Goal: Information Seeking & Learning: Learn about a topic

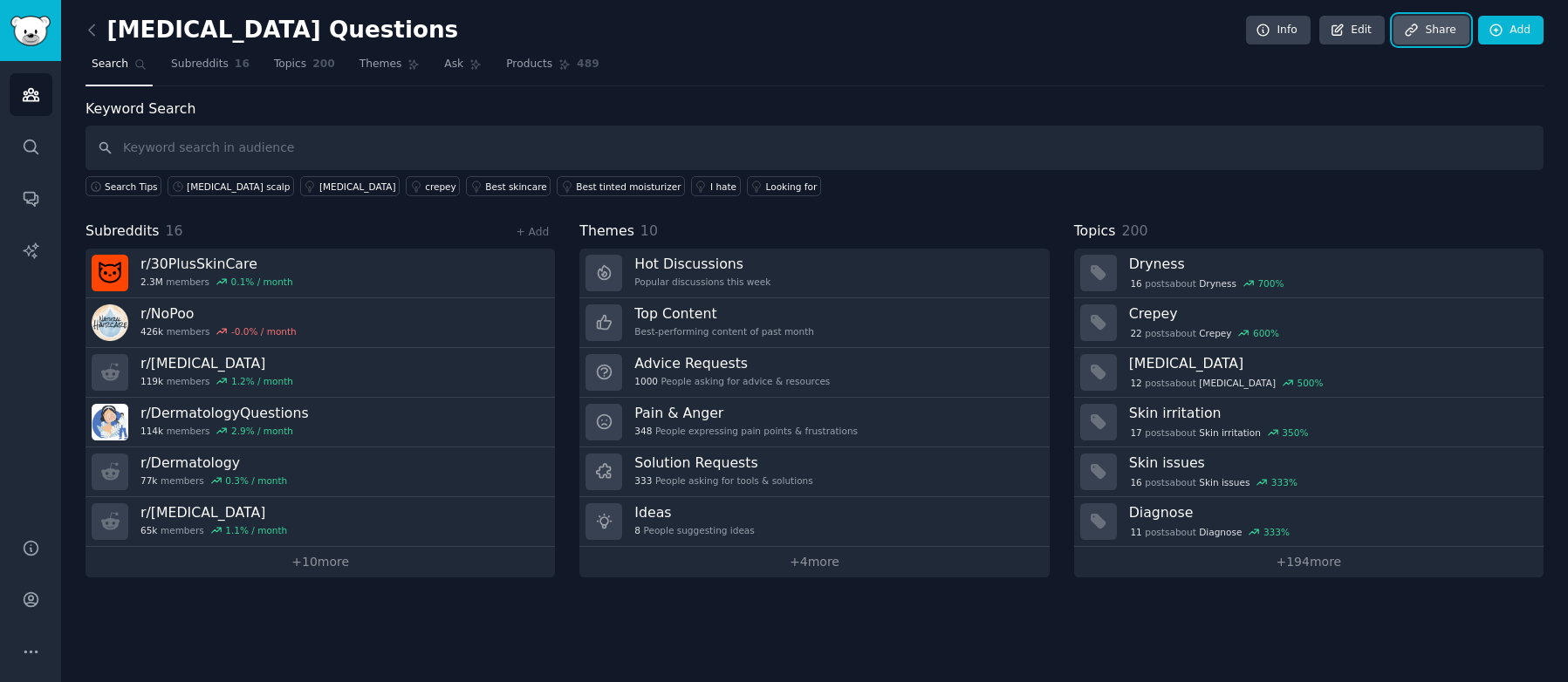
click at [1428, 31] on link "Share" at bounding box center [1431, 31] width 75 height 30
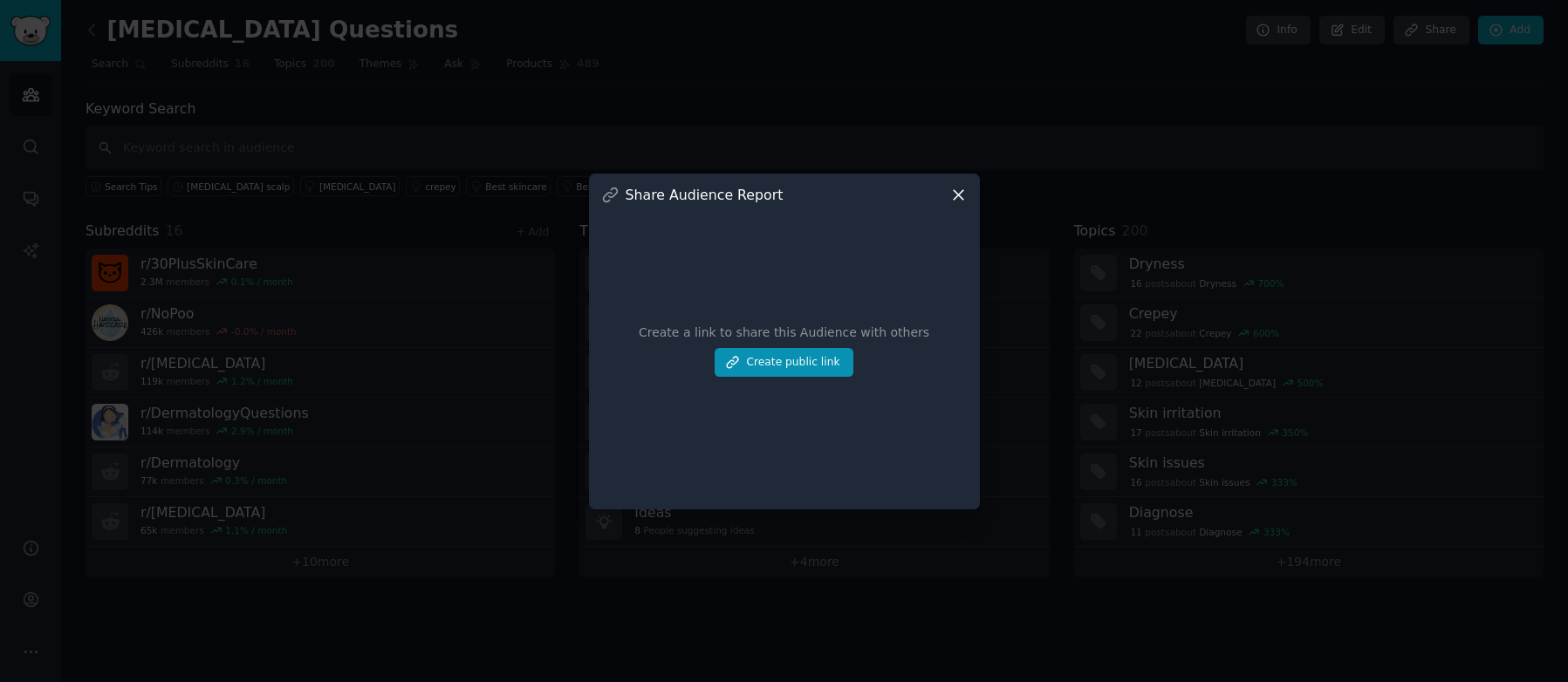
click at [961, 198] on icon at bounding box center [959, 195] width 9 height 9
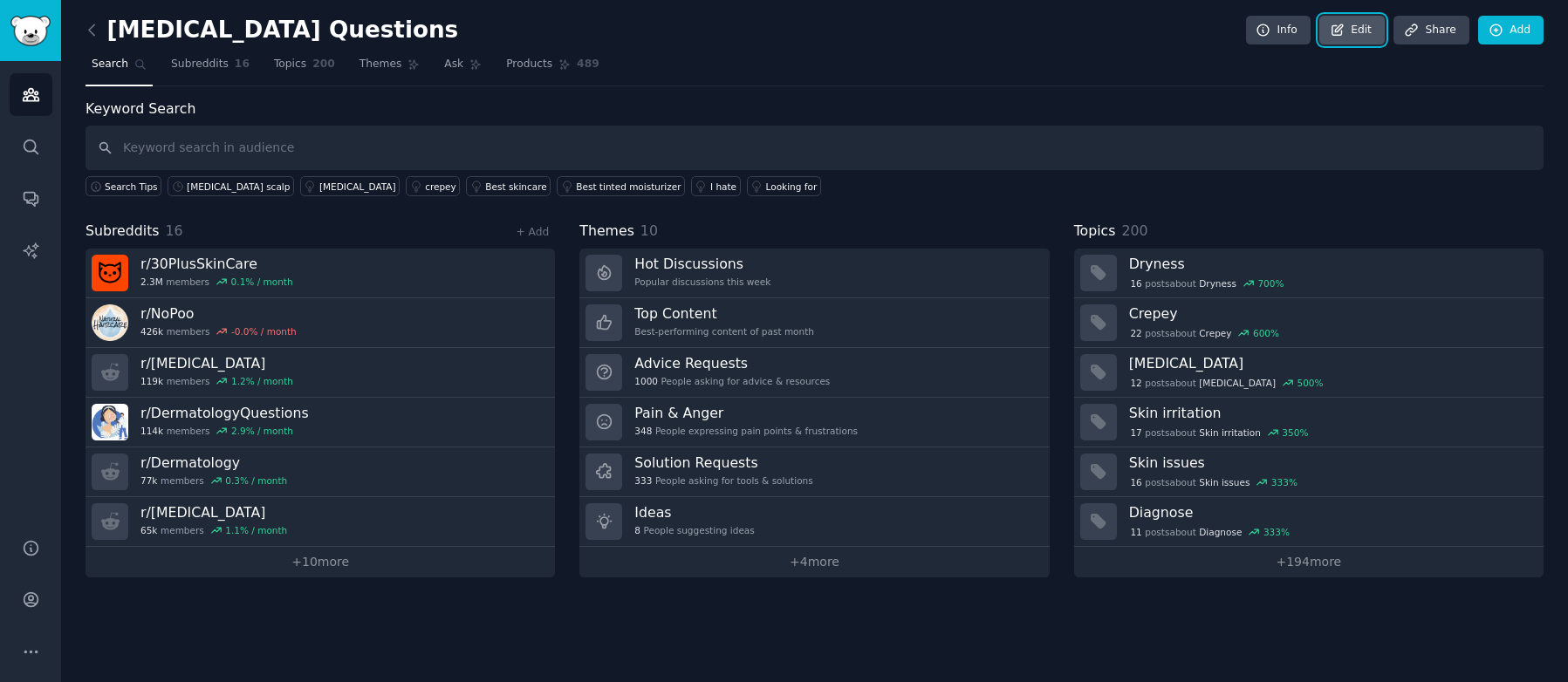
click at [1346, 29] on icon at bounding box center [1337, 30] width 16 height 16
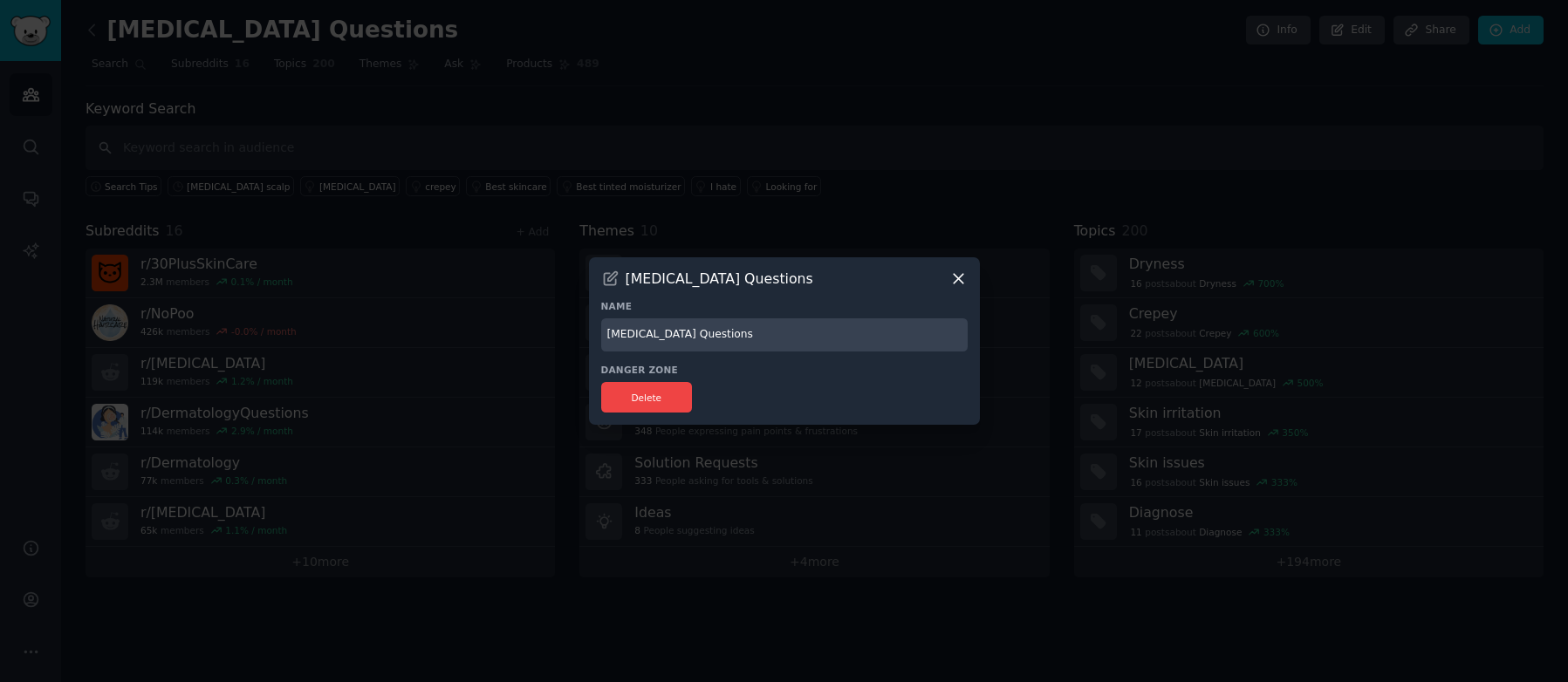
click at [962, 276] on icon at bounding box center [959, 279] width 19 height 19
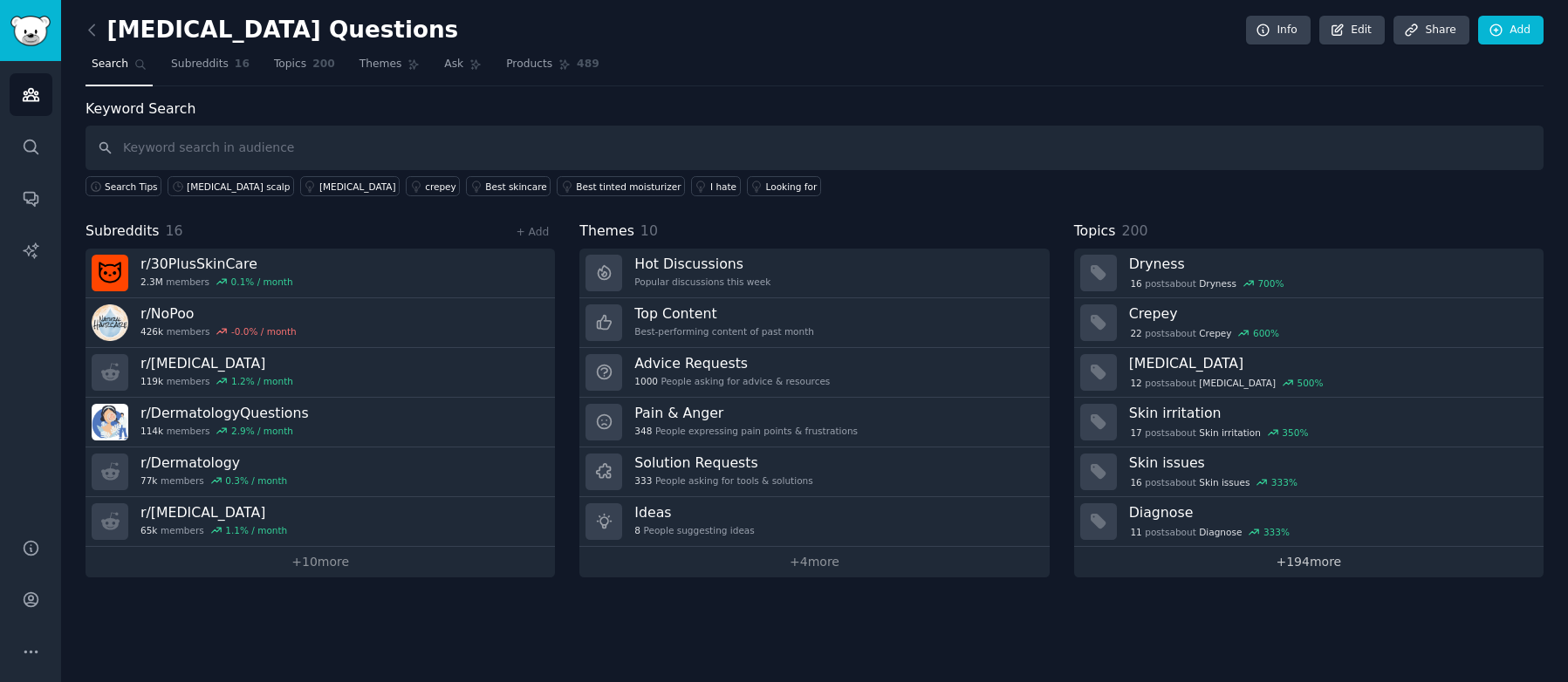
click at [1301, 559] on link "+ 194 more" at bounding box center [1309, 562] width 469 height 31
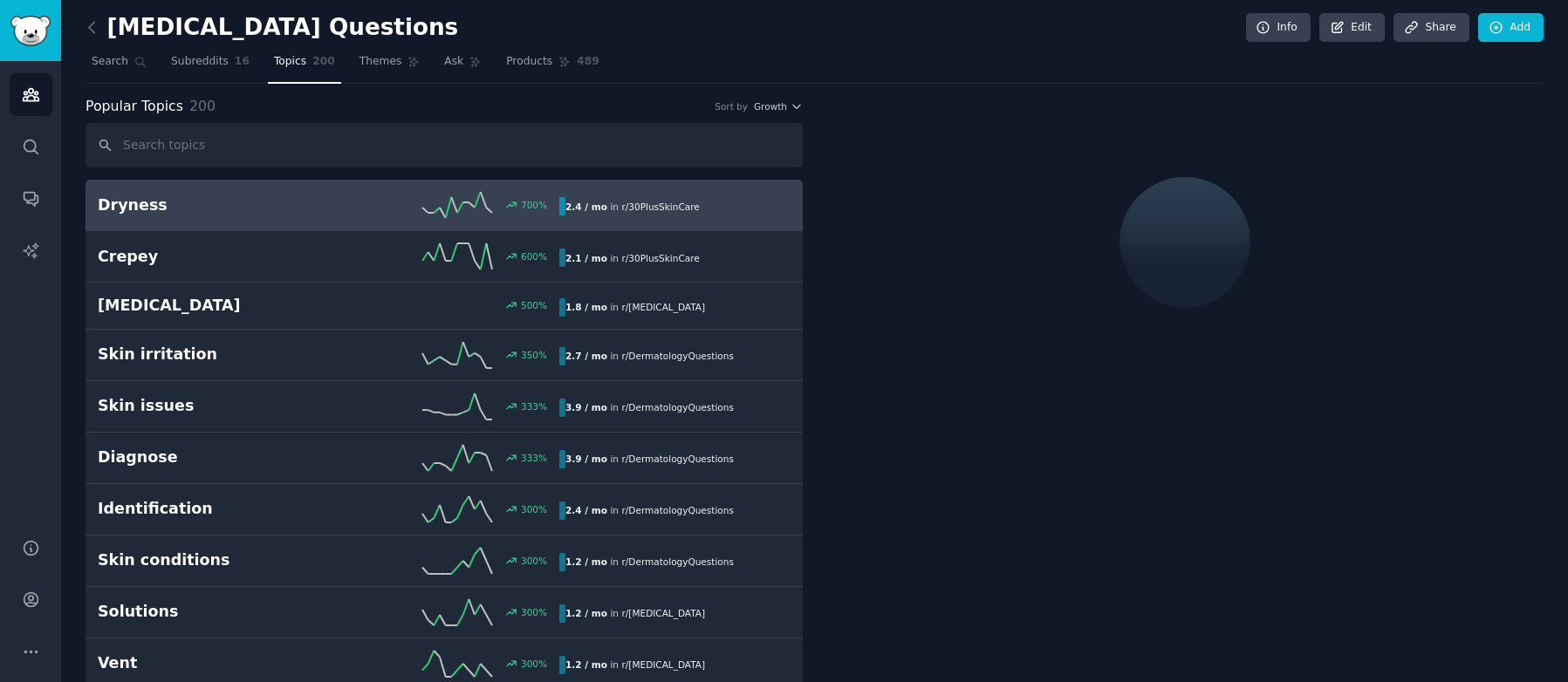
scroll to position [4, 0]
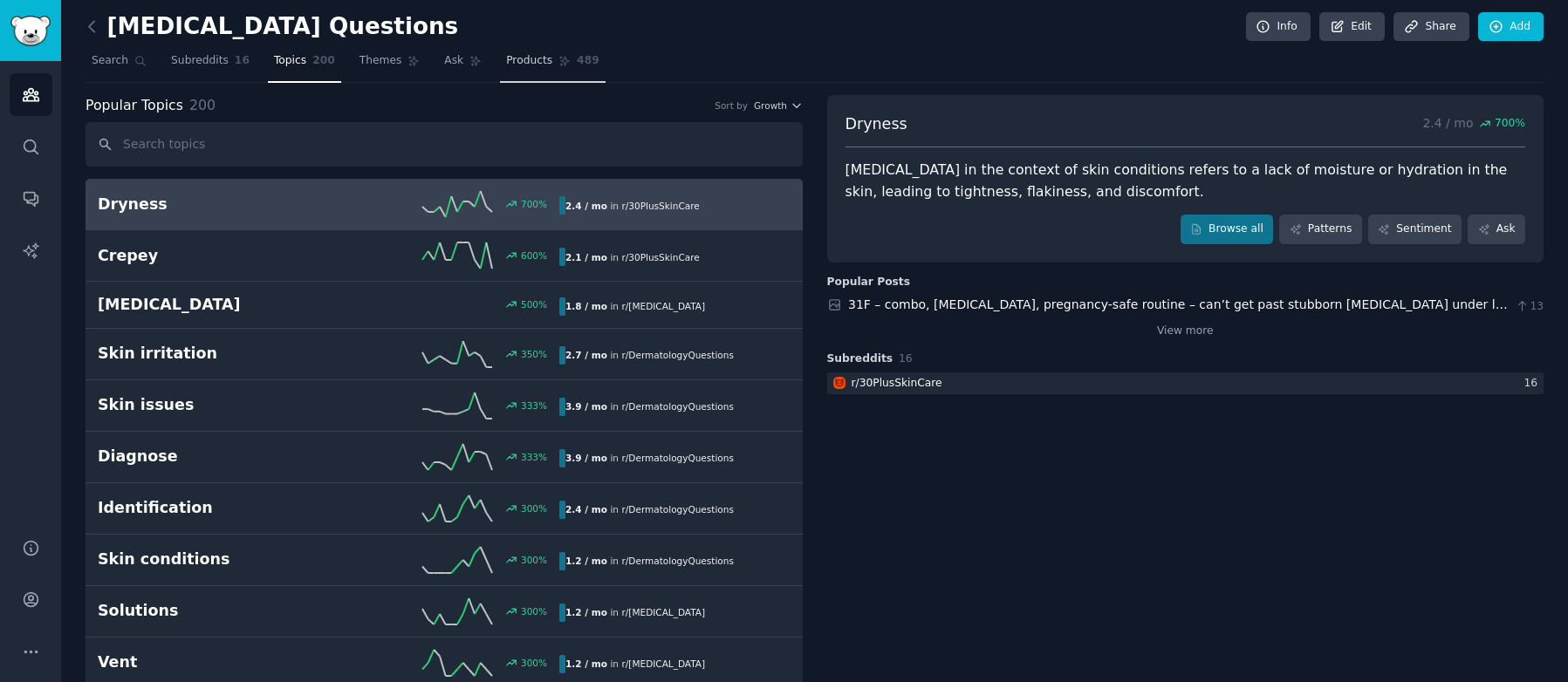
click at [533, 56] on span "Products" at bounding box center [528, 61] width 46 height 16
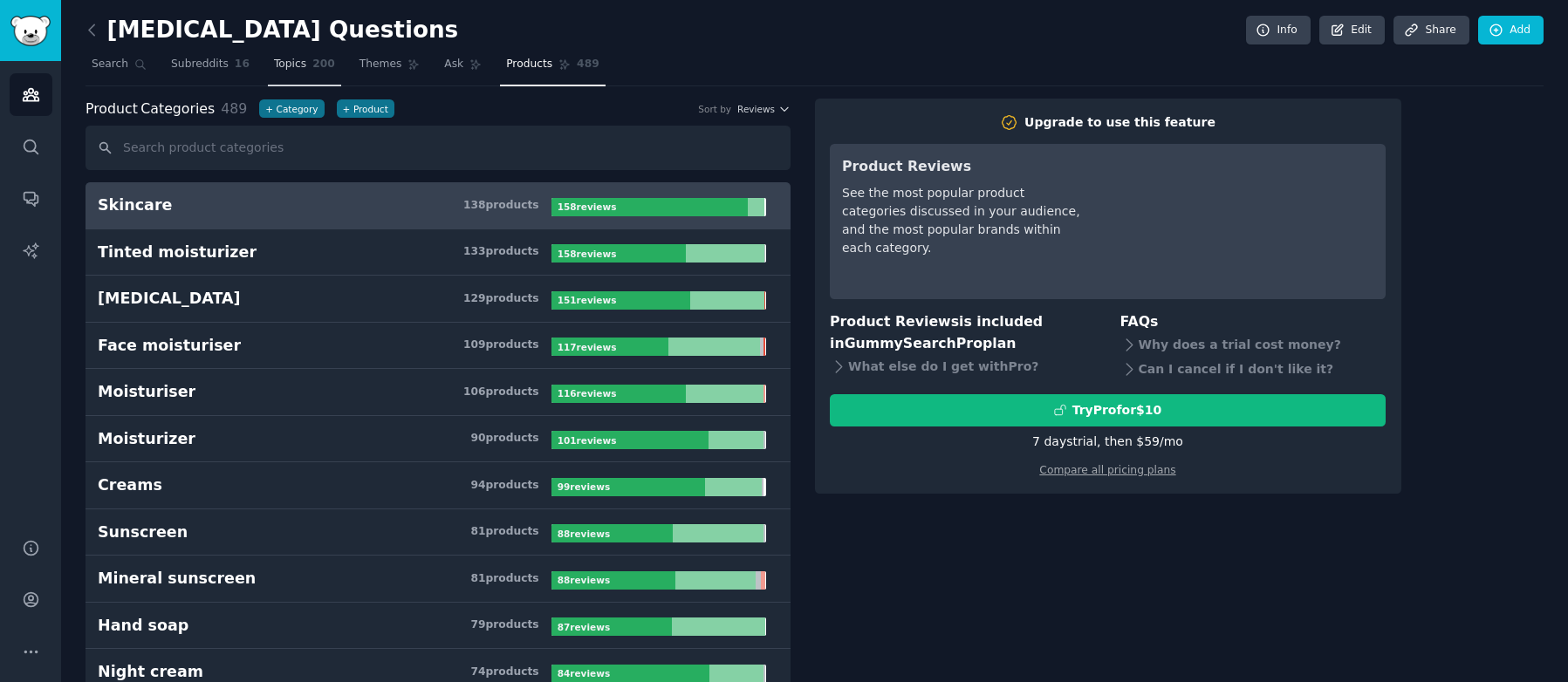
click at [305, 71] on link "Topics 200" at bounding box center [305, 68] width 73 height 36
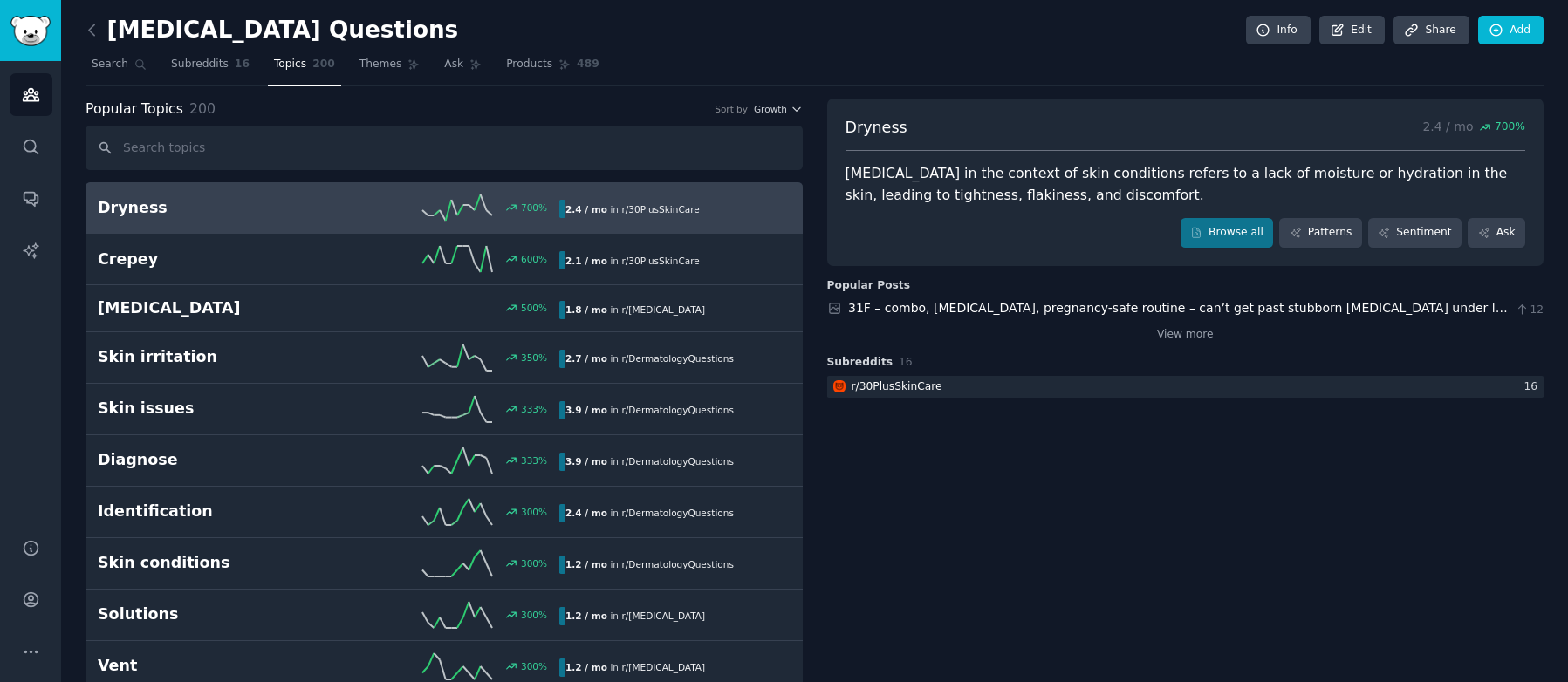
click at [241, 152] on input "text" at bounding box center [444, 147] width 717 height 44
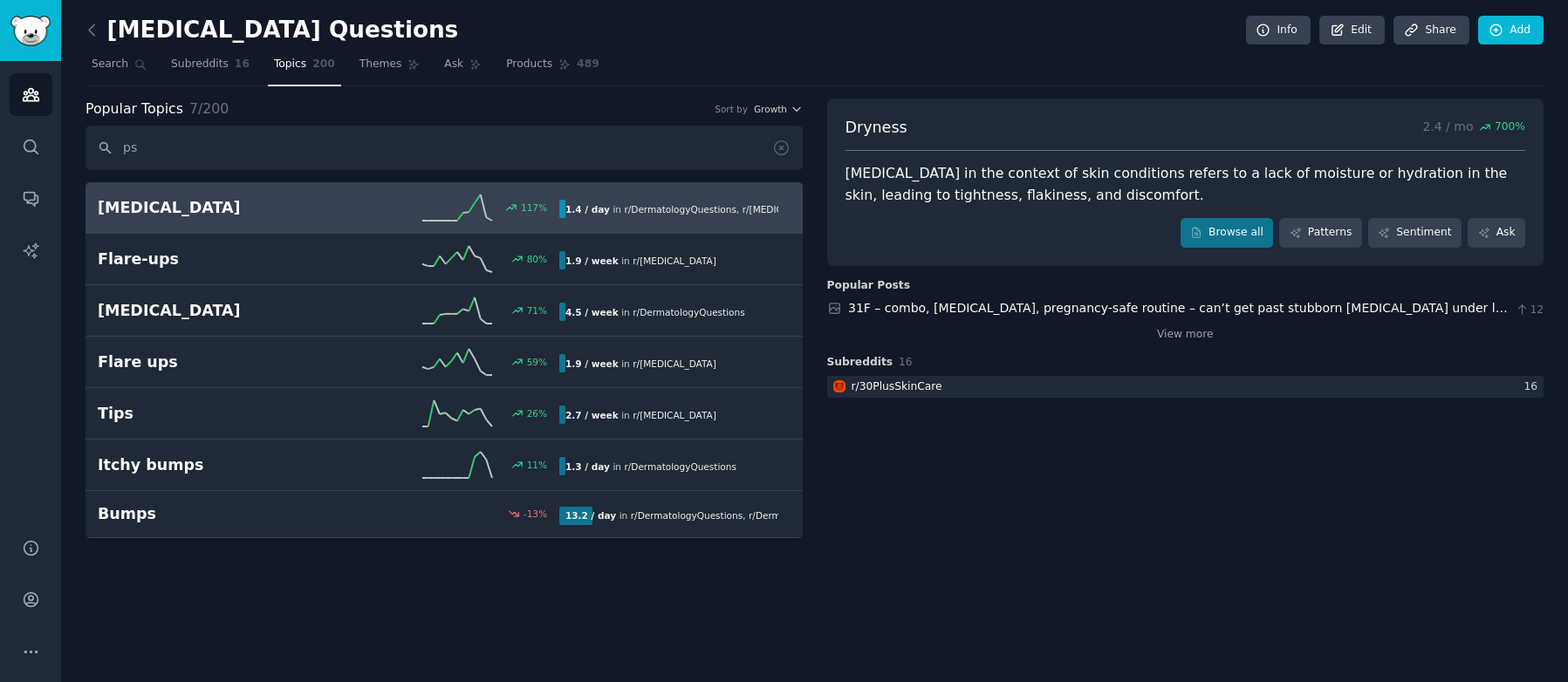
type input "ps"
click at [324, 207] on h2 "[MEDICAL_DATA]" at bounding box center [213, 207] width 231 height 22
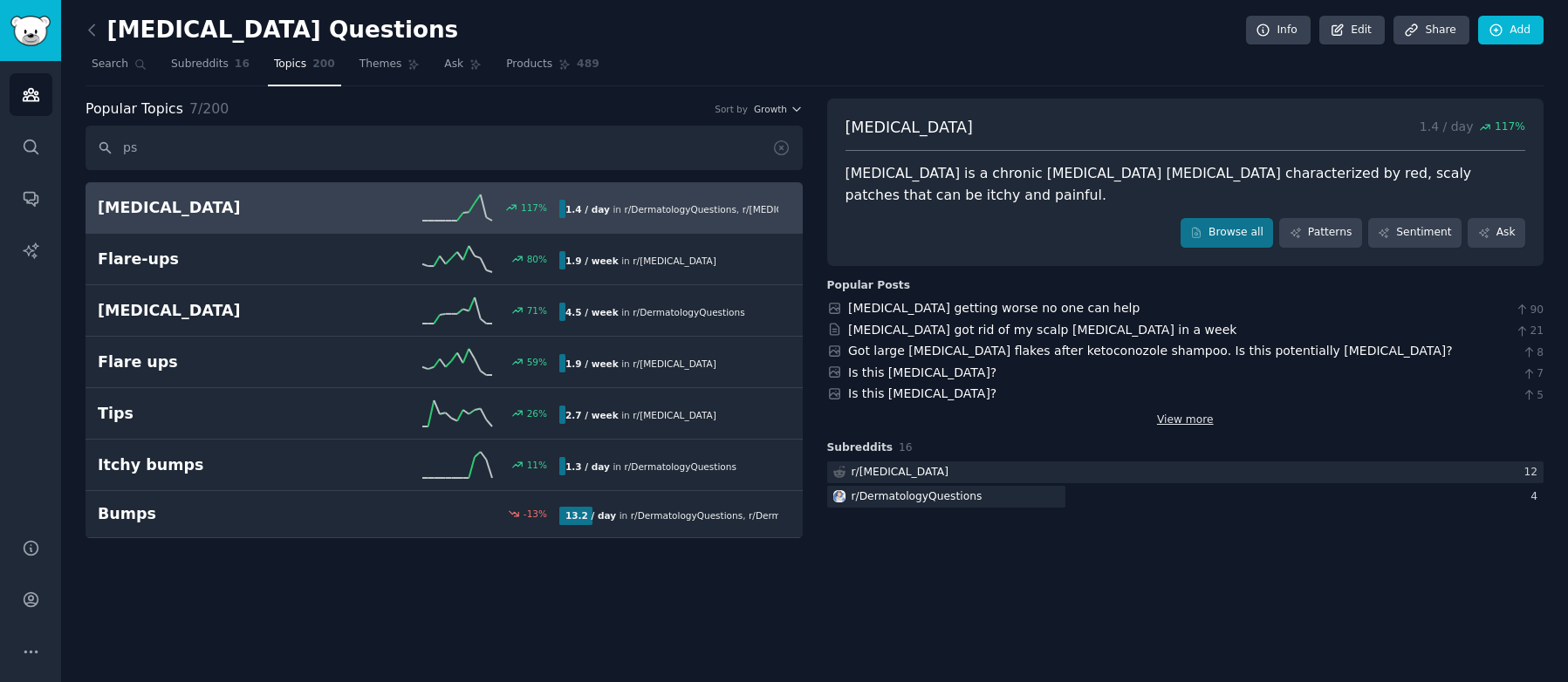
click at [1200, 426] on link "View more" at bounding box center [1185, 420] width 56 height 16
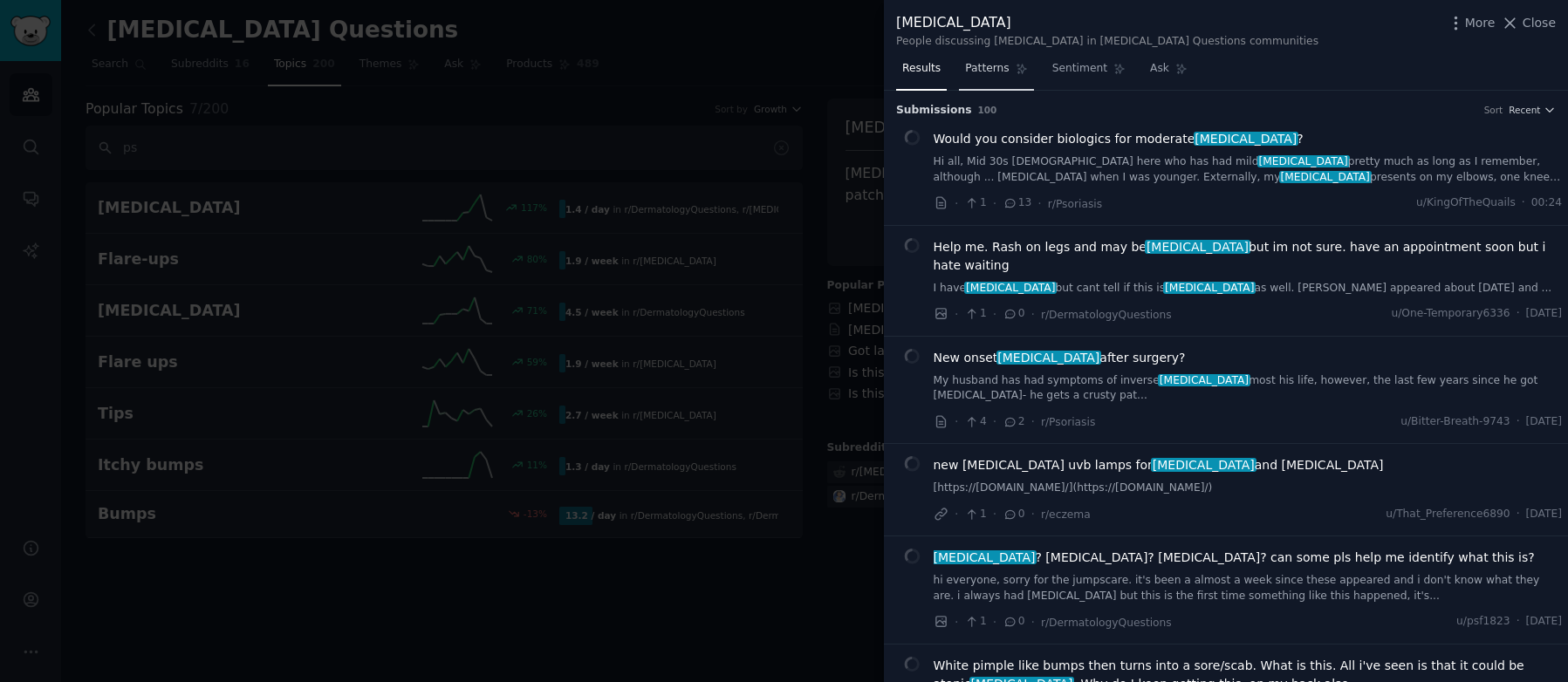
click at [991, 67] on span "Patterns" at bounding box center [987, 68] width 44 height 16
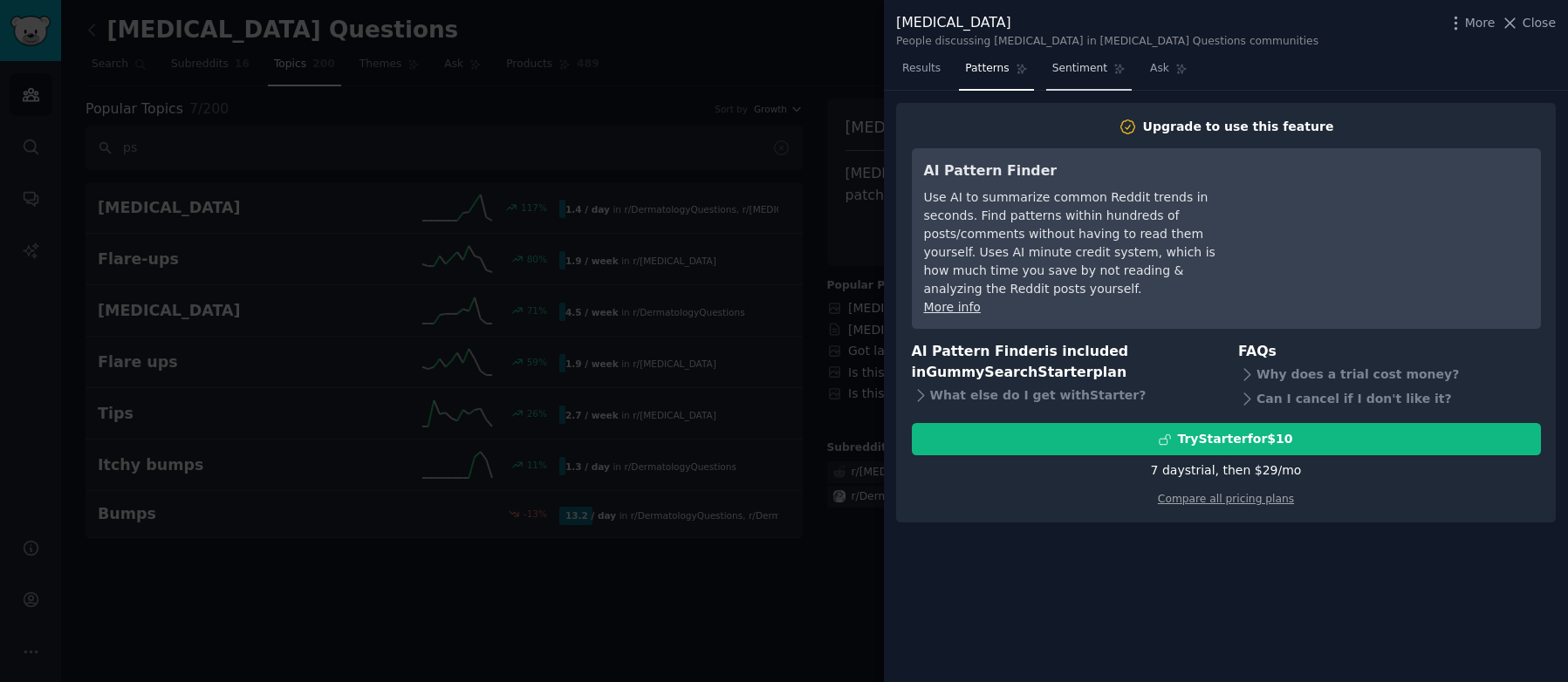
click at [1075, 70] on span "Sentiment" at bounding box center [1080, 68] width 55 height 16
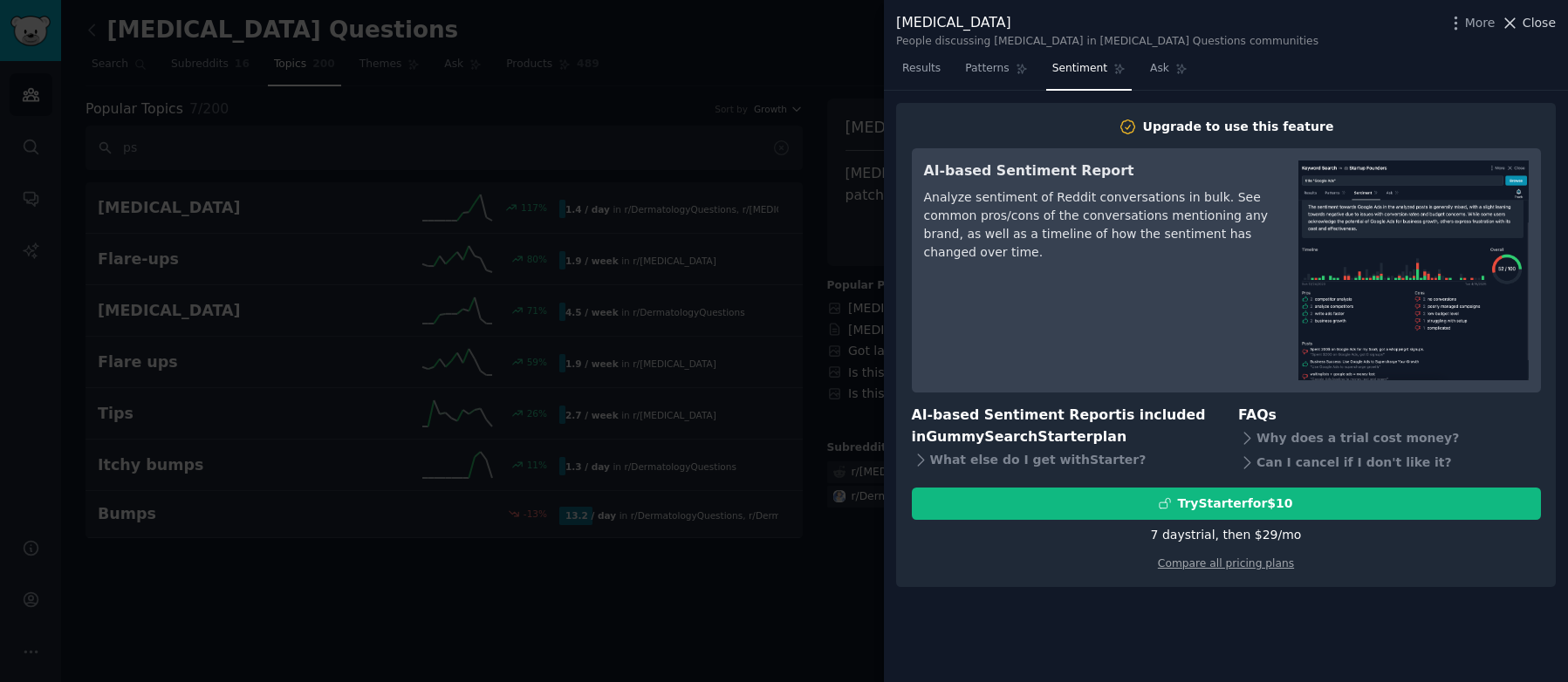
click at [1530, 22] on span "Close" at bounding box center [1539, 23] width 33 height 19
